Goal: Information Seeking & Learning: Learn about a topic

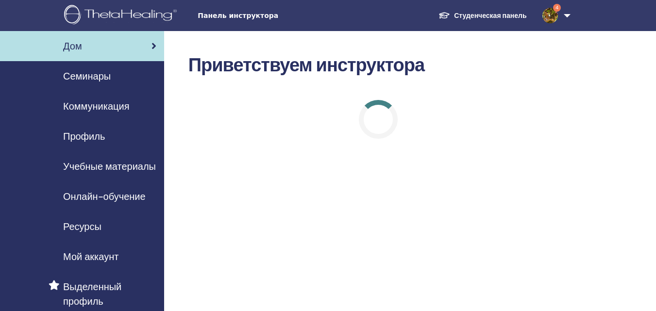
click at [125, 167] on font "Учебные материалы" at bounding box center [109, 166] width 93 height 13
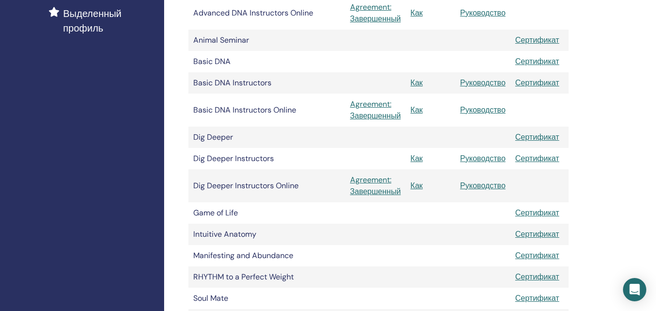
scroll to position [305, 0]
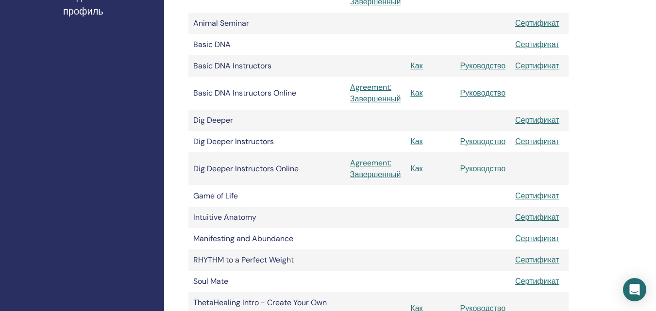
click at [480, 168] on link "Руководство" at bounding box center [483, 169] width 46 height 10
